Goal: Task Accomplishment & Management: Use online tool/utility

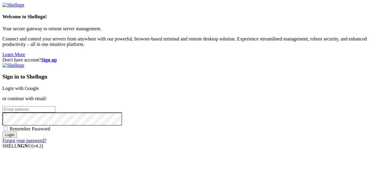
type input "[EMAIL_ADDRESS][DOMAIN_NAME]"
click at [39, 86] on link "Login with Google" at bounding box center [20, 88] width 37 height 5
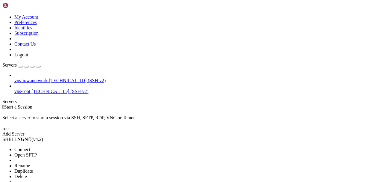
click at [49, 147] on li "Connect" at bounding box center [41, 149] width 54 height 5
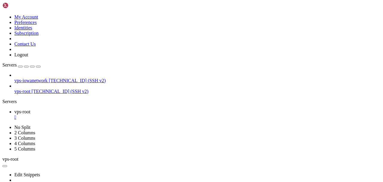
scroll to position [7044, 0]
drag, startPoint x: 69, startPoint y: 21, endPoint x: 60, endPoint y: 7, distance: 17.0
click at [38, 66] on icon "button" at bounding box center [38, 66] width 0 height 0
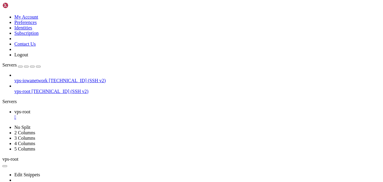
scroll to position [11257, 0]
drag, startPoint x: 319, startPoint y: 317, endPoint x: 184, endPoint y: 256, distance: 148.1
drag, startPoint x: 251, startPoint y: 288, endPoint x: 162, endPoint y: 268, distance: 90.4
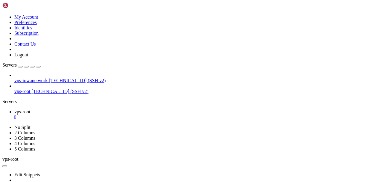
drag, startPoint x: 145, startPoint y: 362, endPoint x: -4, endPoint y: 358, distance: 149.4
click html "Page up systemctl restart [EMAIL_ADDRESS] systemctl restart systemd-logind.serv…"
drag, startPoint x: 249, startPoint y: 268, endPoint x: 184, endPoint y: 253, distance: 67.1
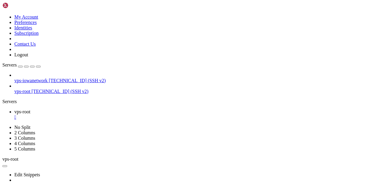
drag, startPoint x: 6, startPoint y: 334, endPoint x: 86, endPoint y: 334, distance: 80.8
copy x-row "[URL][TECHNICAL_ID]"
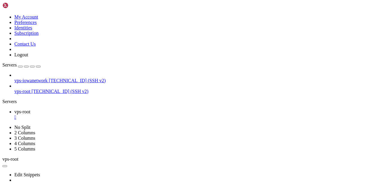
scroll to position [12, 0]
